Goal: Check status

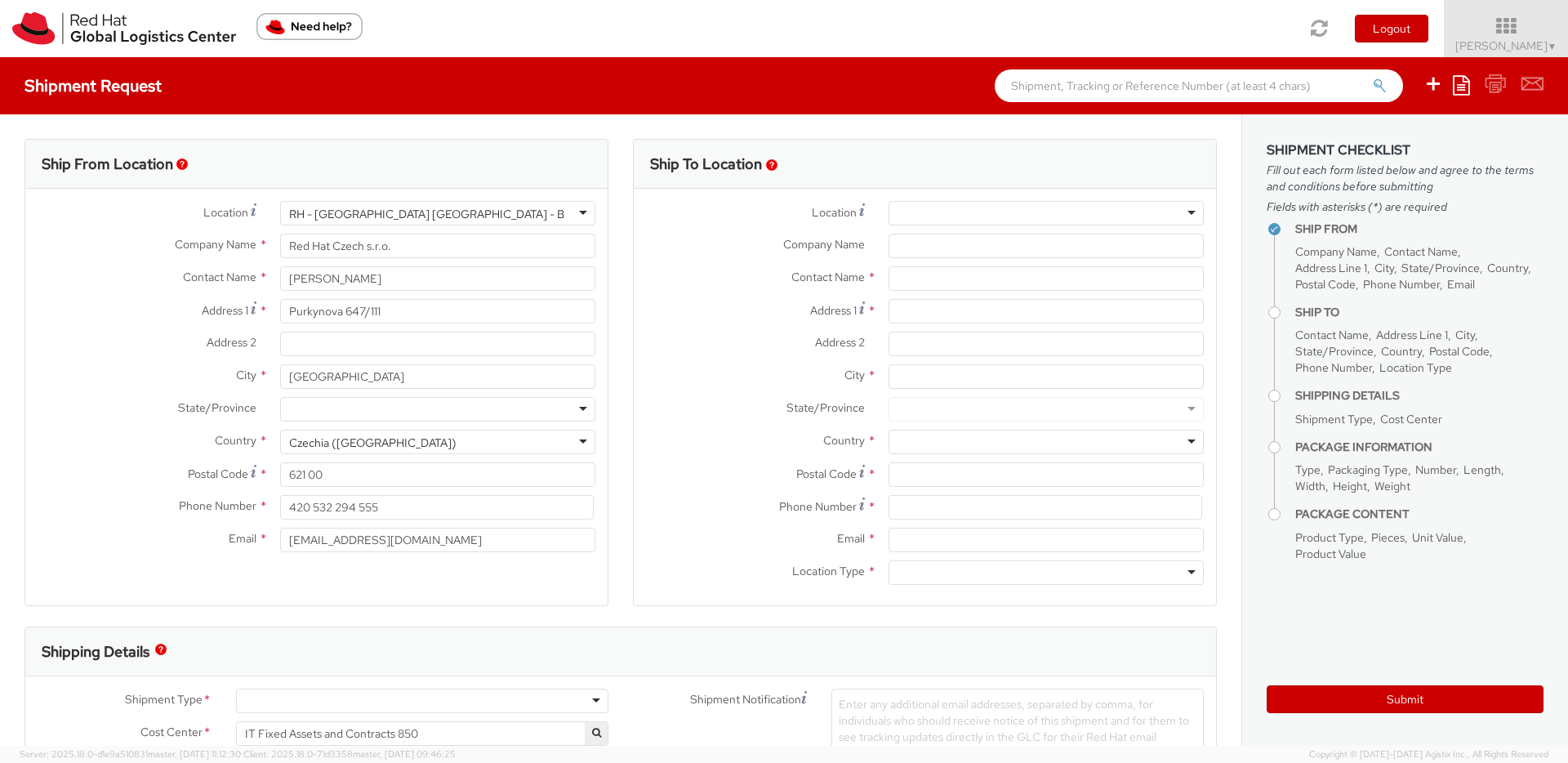
select select
click at [31, 26] on img at bounding box center [124, 28] width 224 height 32
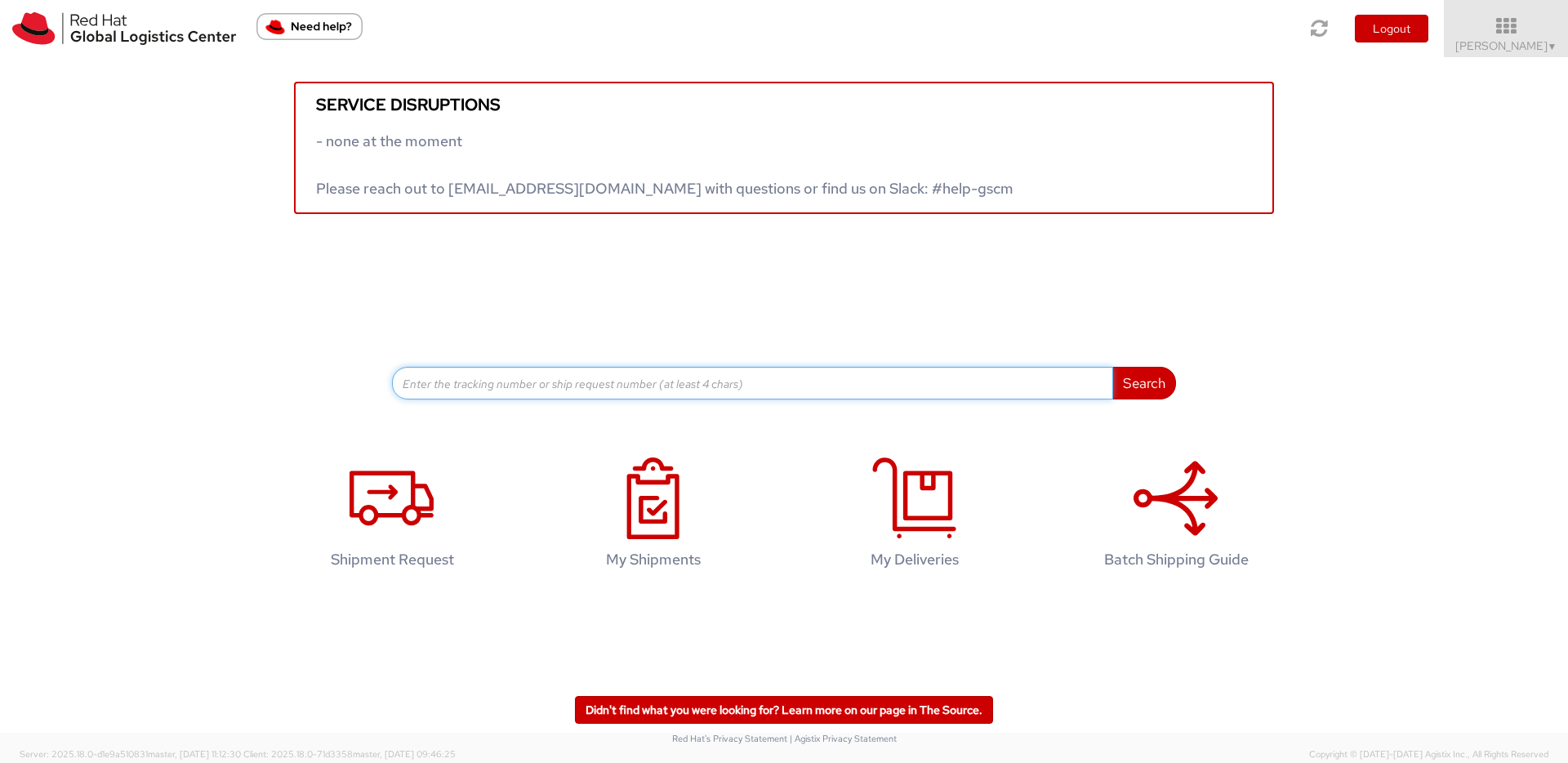
click at [552, 389] on input at bounding box center [752, 383] width 721 height 32
paste input "56789583"
type input "56789583"
click at [1112, 367] on button "Search" at bounding box center [1144, 383] width 64 height 32
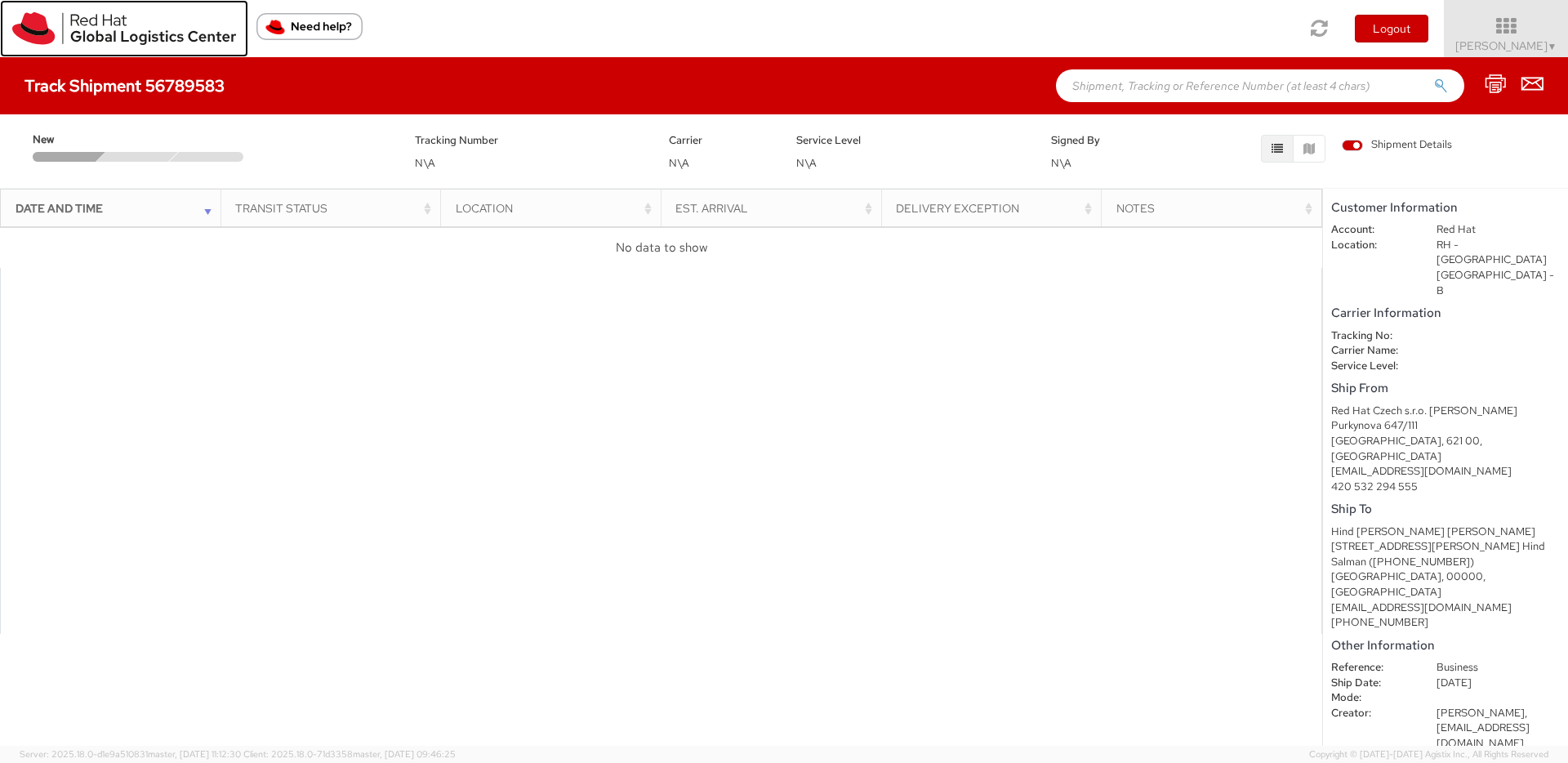
click at [31, 39] on img at bounding box center [124, 28] width 224 height 32
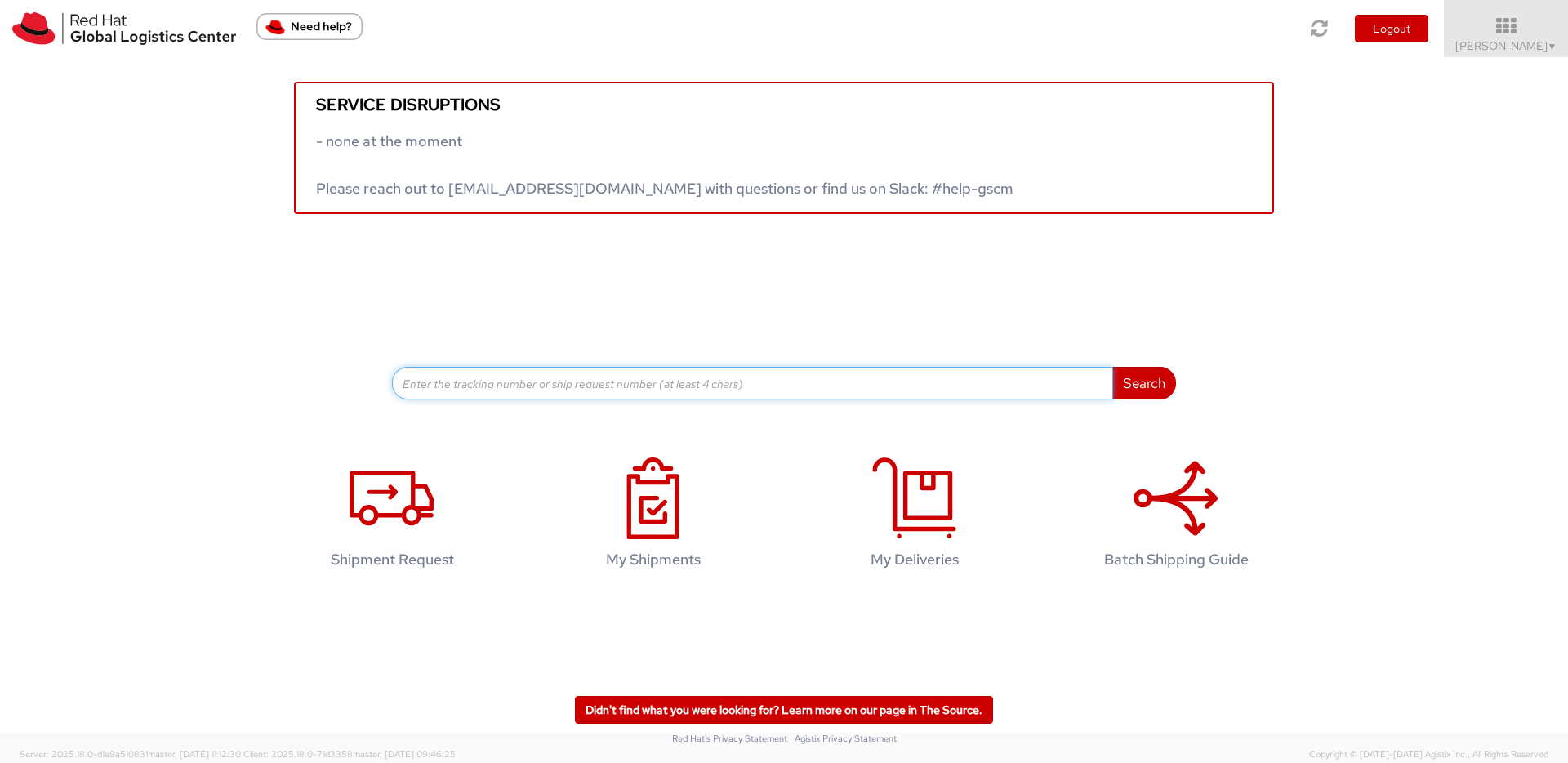
click at [519, 394] on input at bounding box center [752, 383] width 721 height 32
paste input "56789583"
type input "56789583"
click at [1112, 367] on button "Search" at bounding box center [1144, 383] width 64 height 32
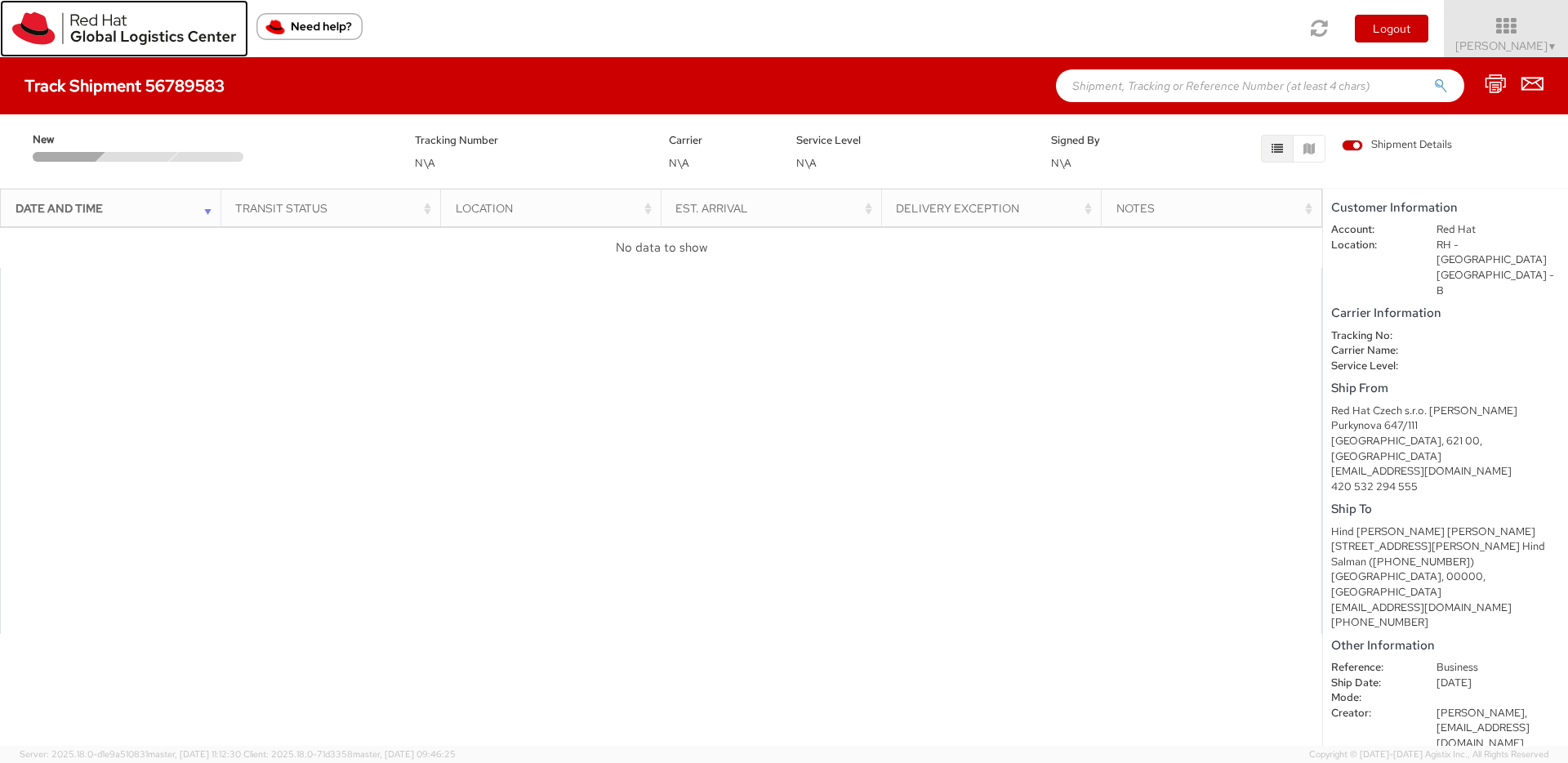
click at [42, 40] on img at bounding box center [124, 28] width 224 height 32
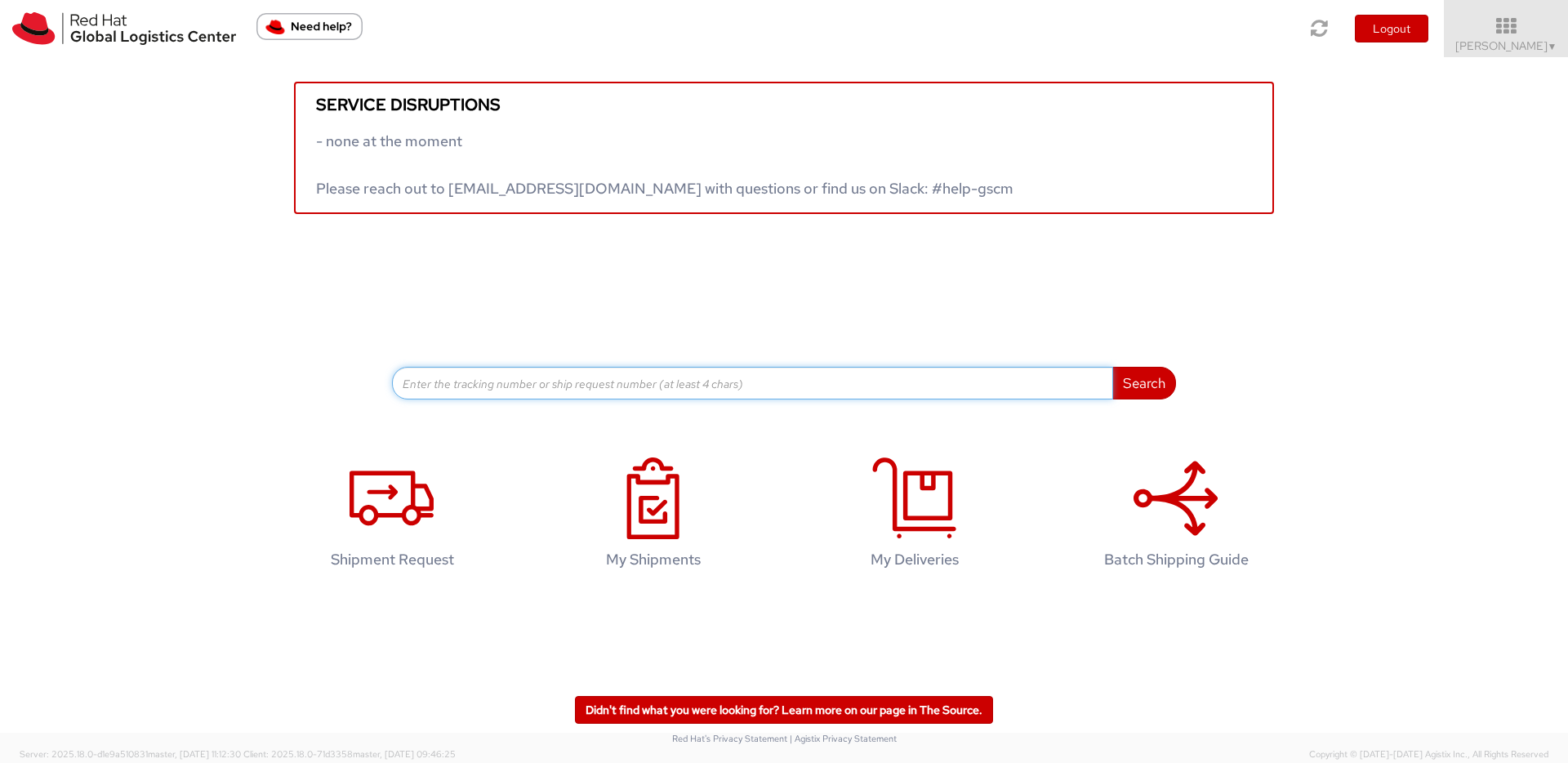
click at [690, 390] on input at bounding box center [752, 383] width 721 height 32
paste input "56789583"
type input "56789583"
click at [1112, 367] on button "Search" at bounding box center [1144, 383] width 64 height 32
